Goal: Check status

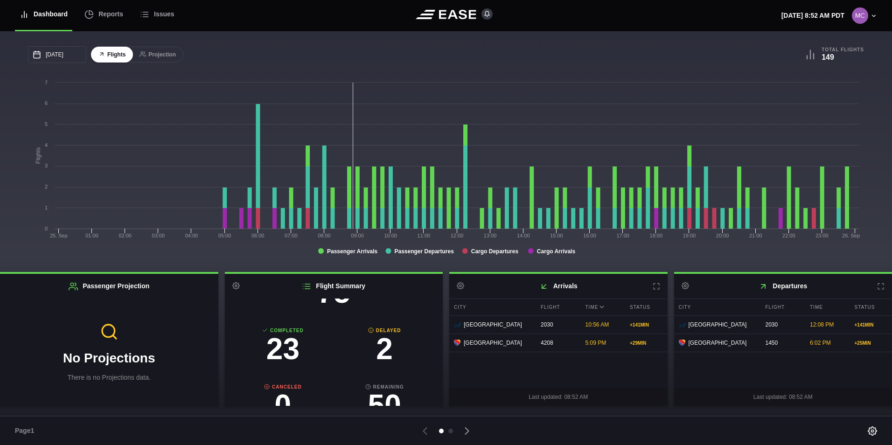
scroll to position [5, 0]
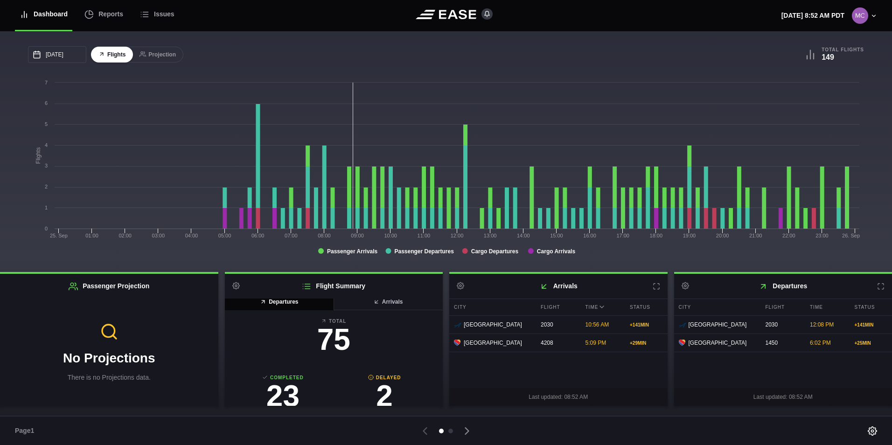
click at [383, 396] on h3 "2" at bounding box center [385, 396] width 102 height 30
select select "DELAYED"
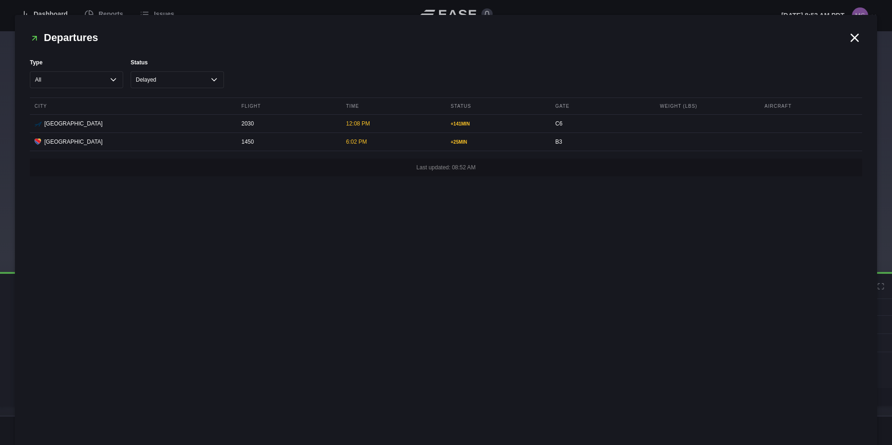
click at [851, 42] on icon at bounding box center [855, 38] width 14 height 14
